Goal: Communication & Community: Share content

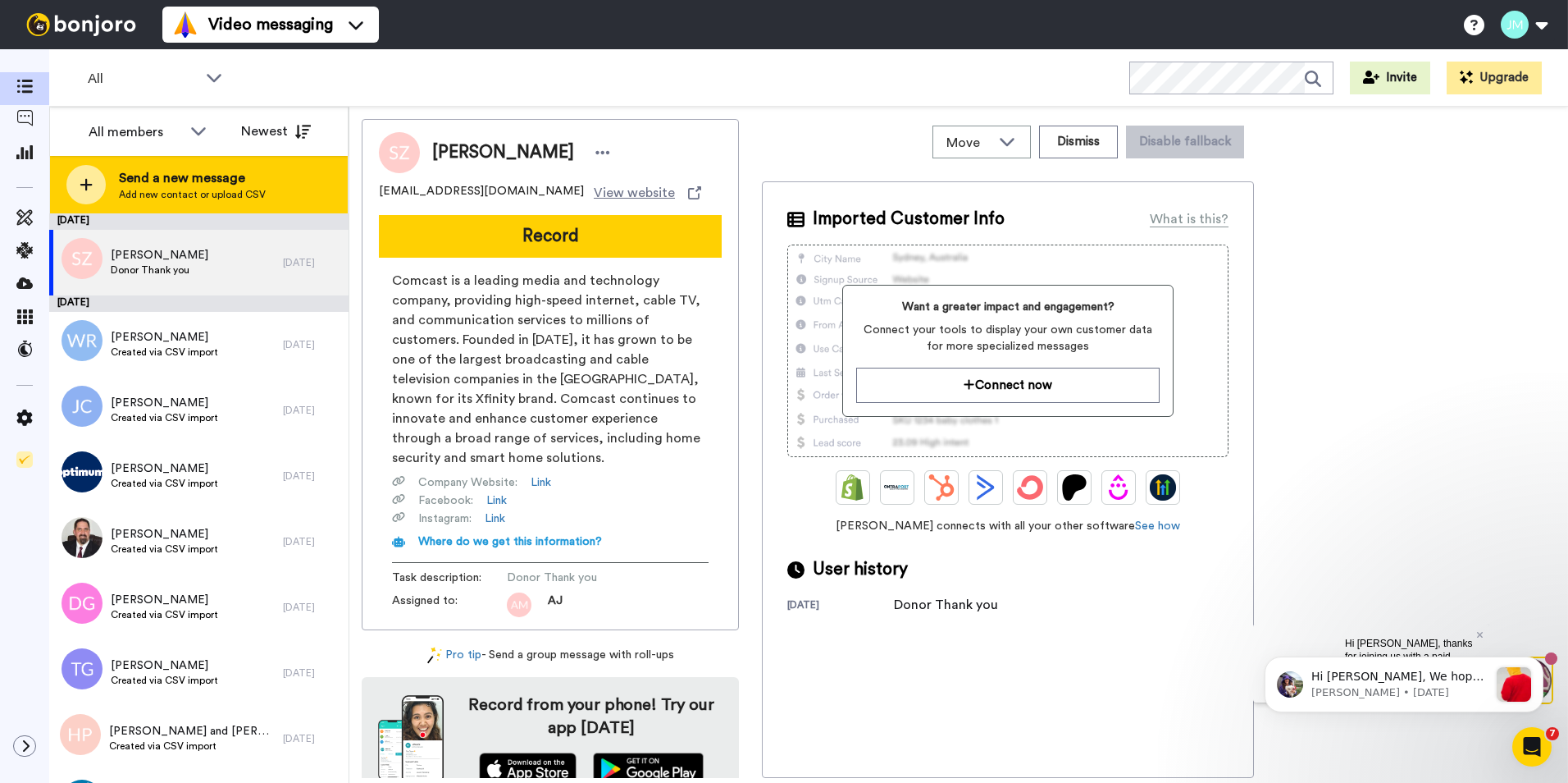
click at [163, 190] on span "Add new contact or upload CSV" at bounding box center [192, 194] width 147 height 13
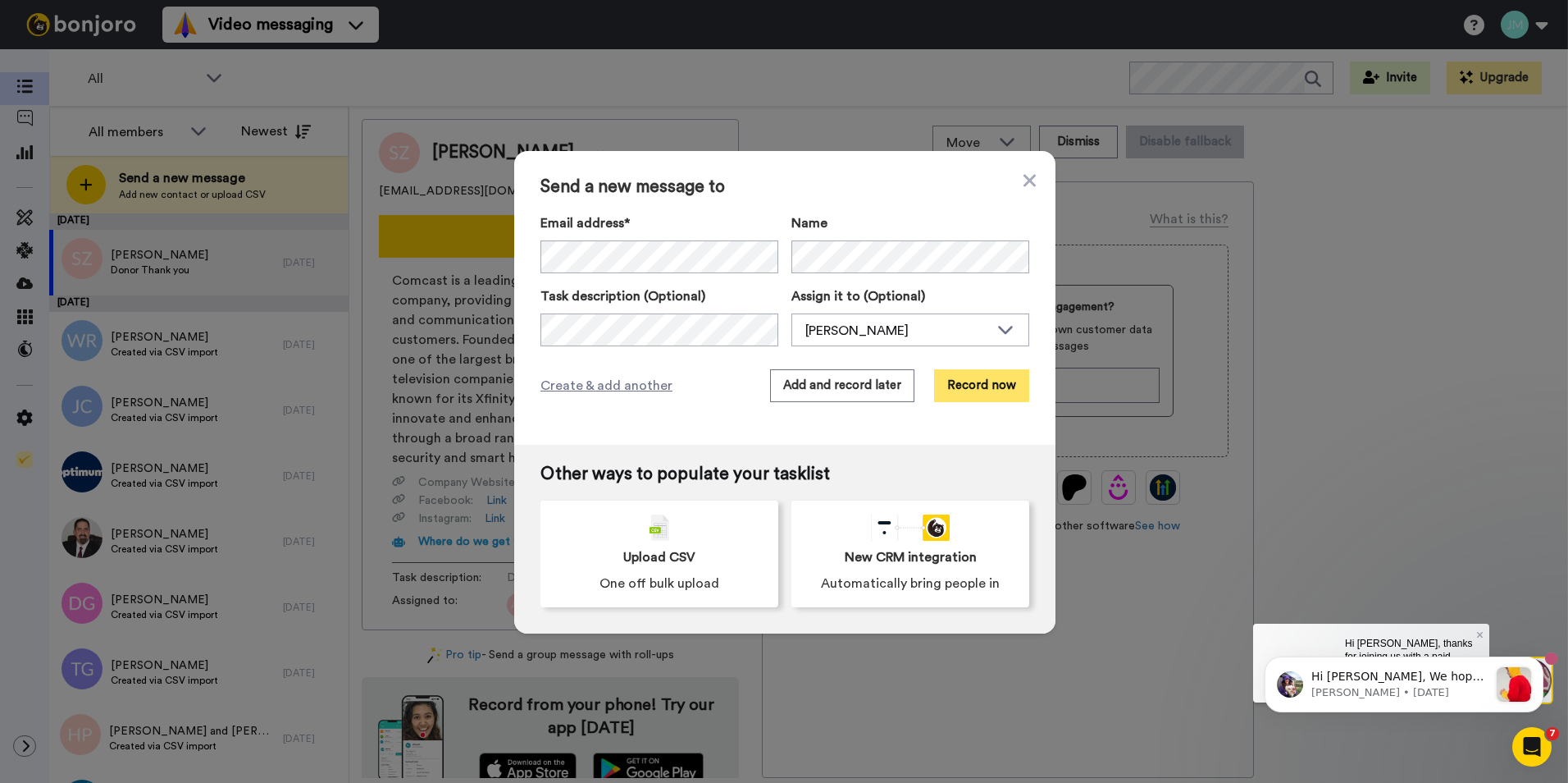
click at [1010, 384] on button "Record now" at bounding box center [982, 385] width 95 height 33
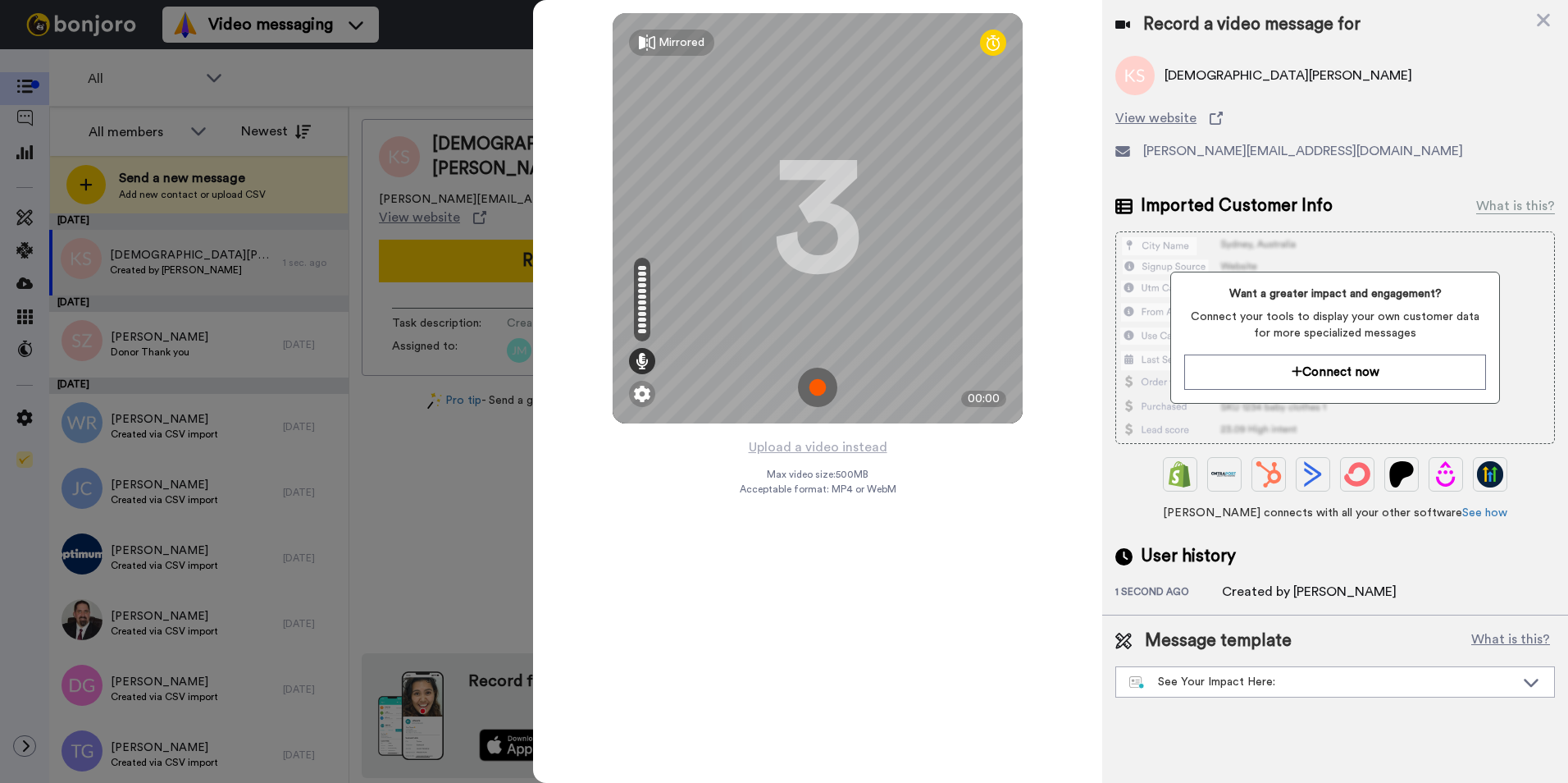
click at [814, 377] on img at bounding box center [817, 387] width 40 height 40
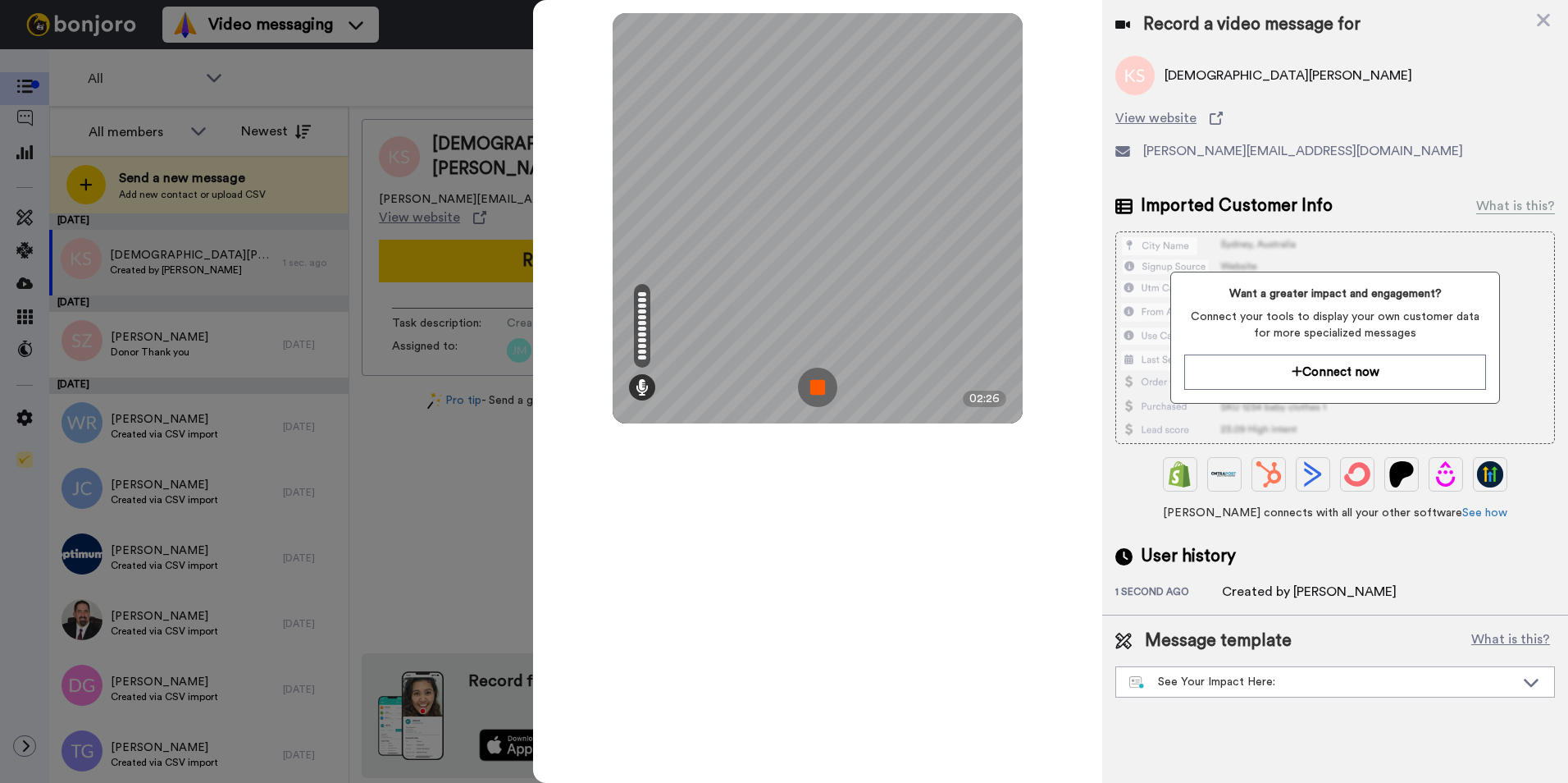
click at [823, 387] on img at bounding box center [817, 387] width 40 height 40
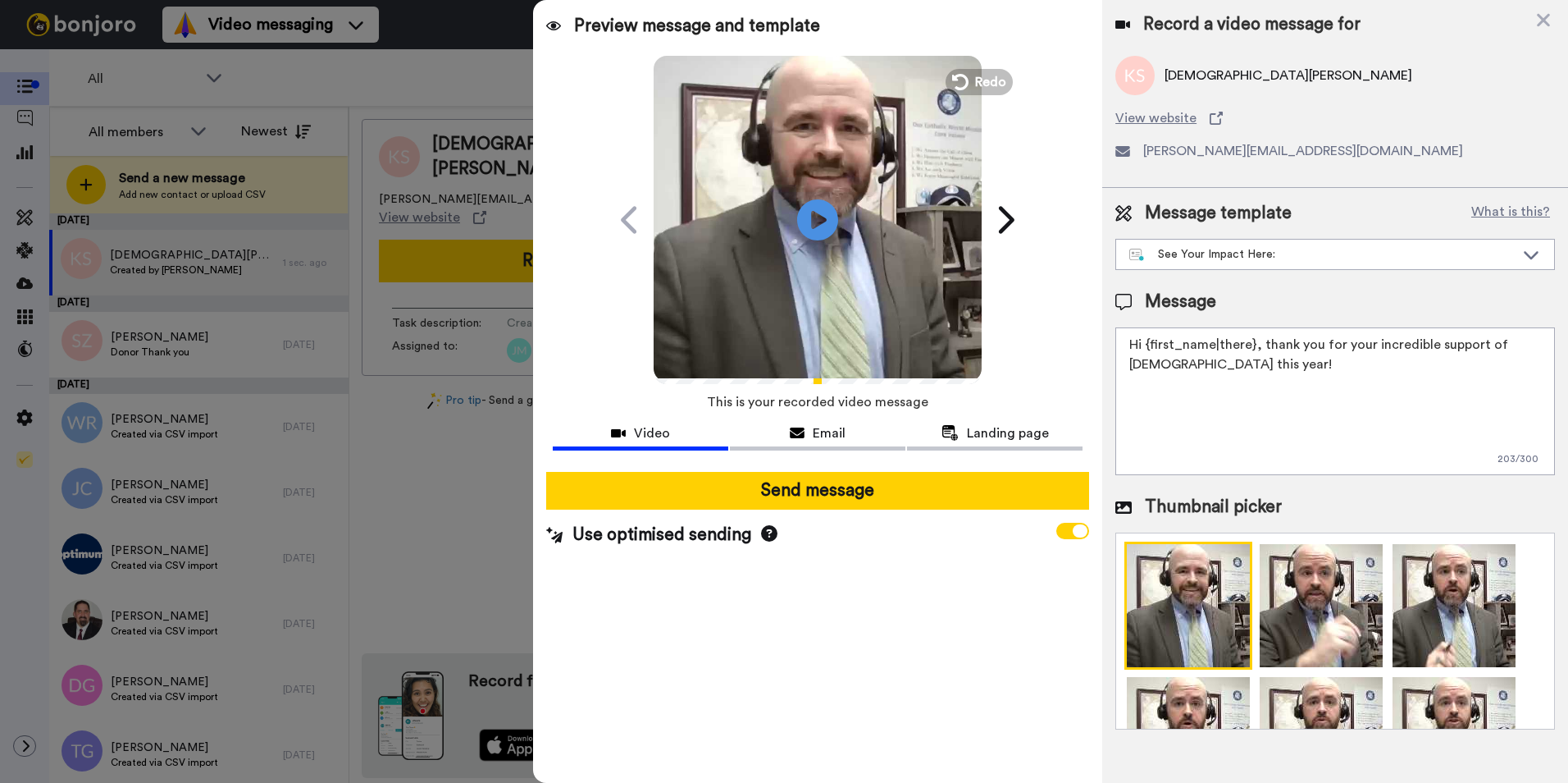
drag, startPoint x: 1364, startPoint y: 366, endPoint x: 1094, endPoint y: 327, distance: 272.8
click at [1094, 327] on div "Preview message and template Play/Pause A Personal Thank You Video from [PERSON…" at bounding box center [1051, 392] width 1035 height 783
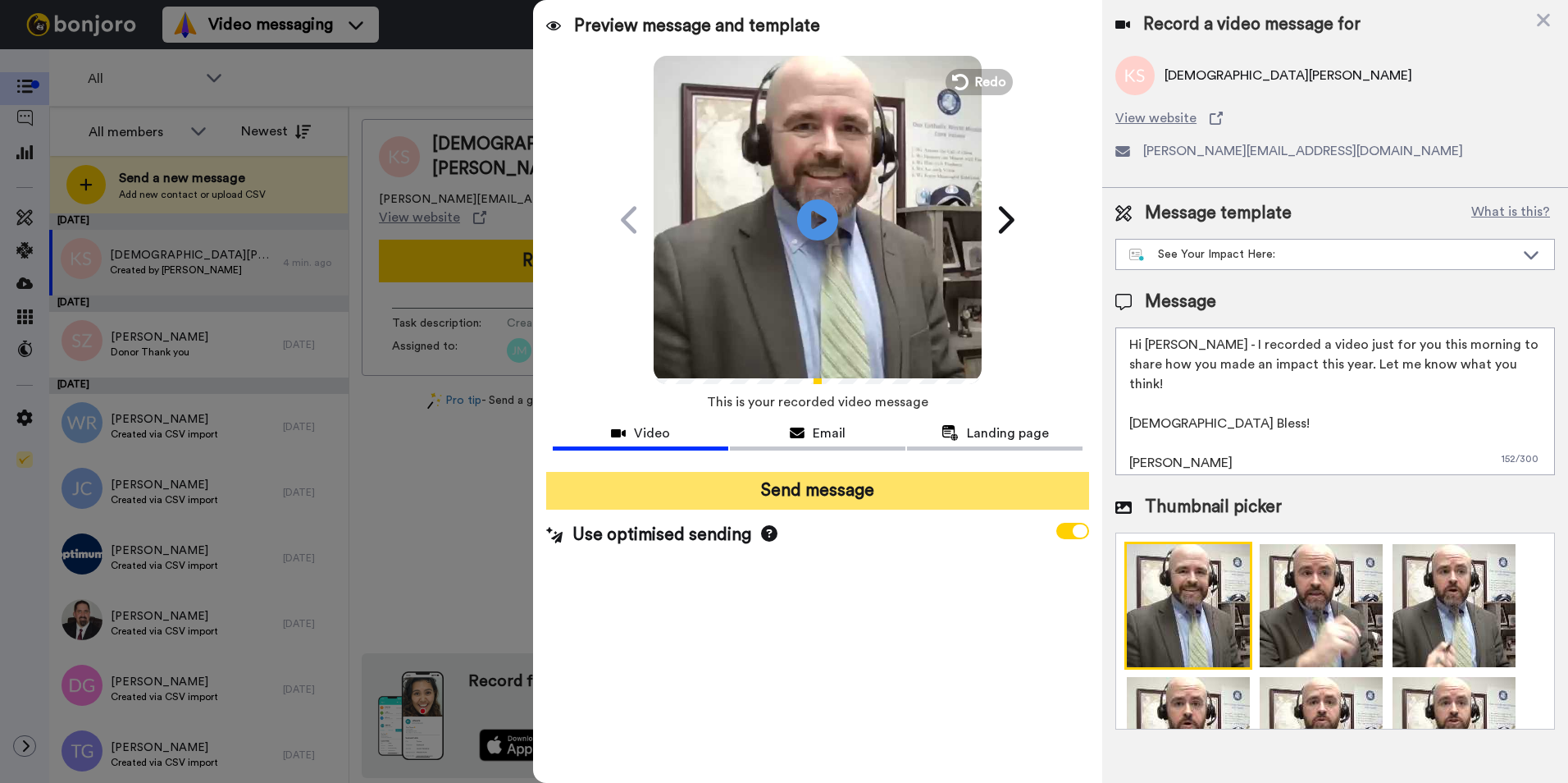
type textarea "Hi [PERSON_NAME] - I recorded a video just for you this morning to share how yo…"
click at [887, 488] on button "Send message" at bounding box center [818, 490] width 543 height 38
